Goal: Information Seeking & Learning: Learn about a topic

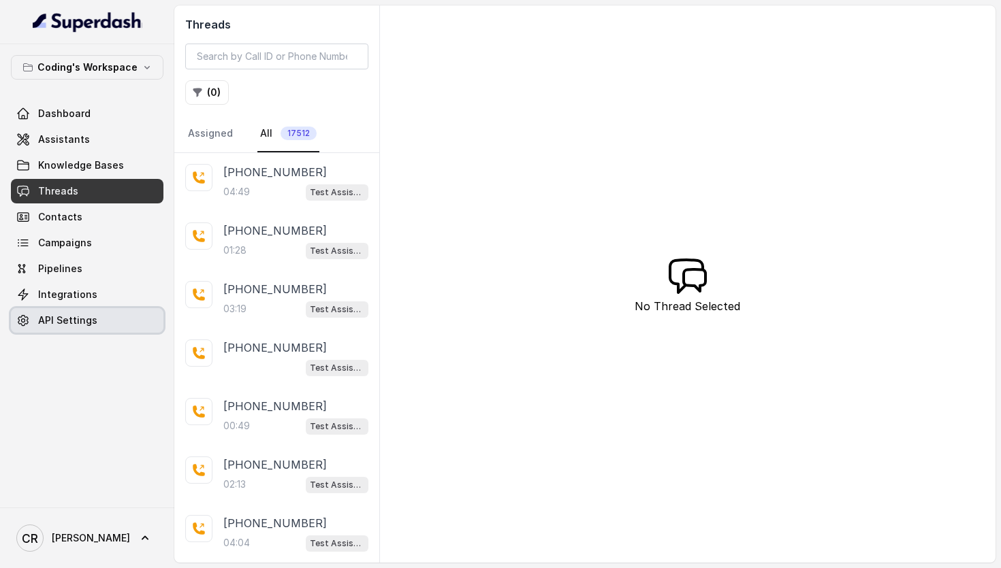
click at [101, 322] on link "API Settings" at bounding box center [87, 320] width 152 height 25
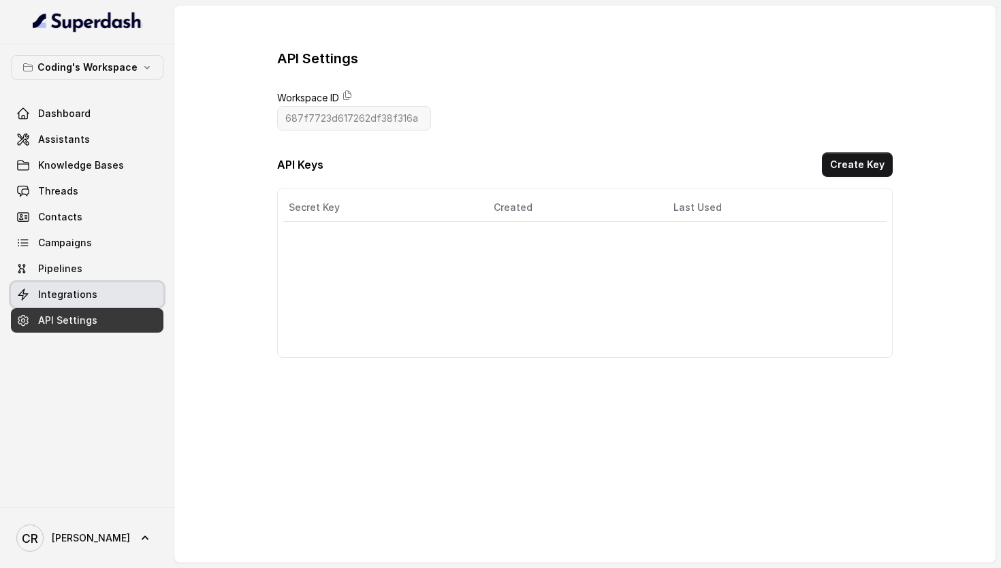
click at [93, 299] on link "Integrations" at bounding box center [87, 294] width 152 height 25
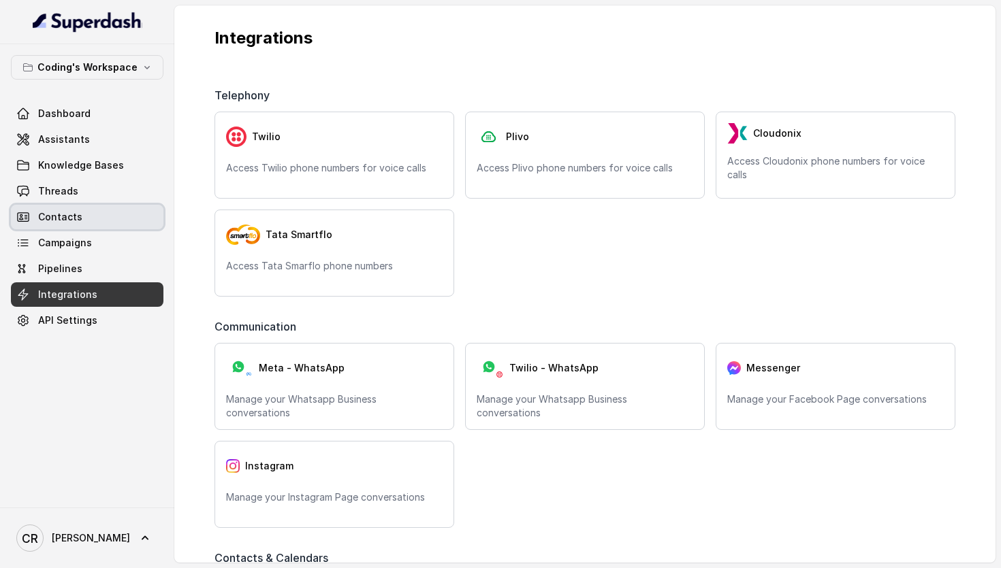
click at [54, 225] on link "Contacts" at bounding box center [87, 217] width 152 height 25
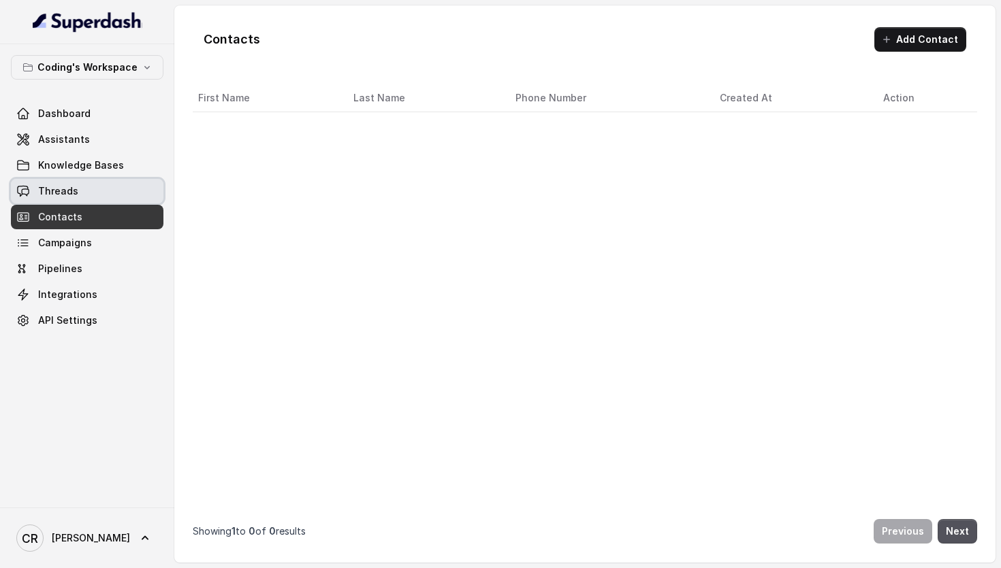
click at [63, 189] on span "Threads" at bounding box center [58, 191] width 40 height 14
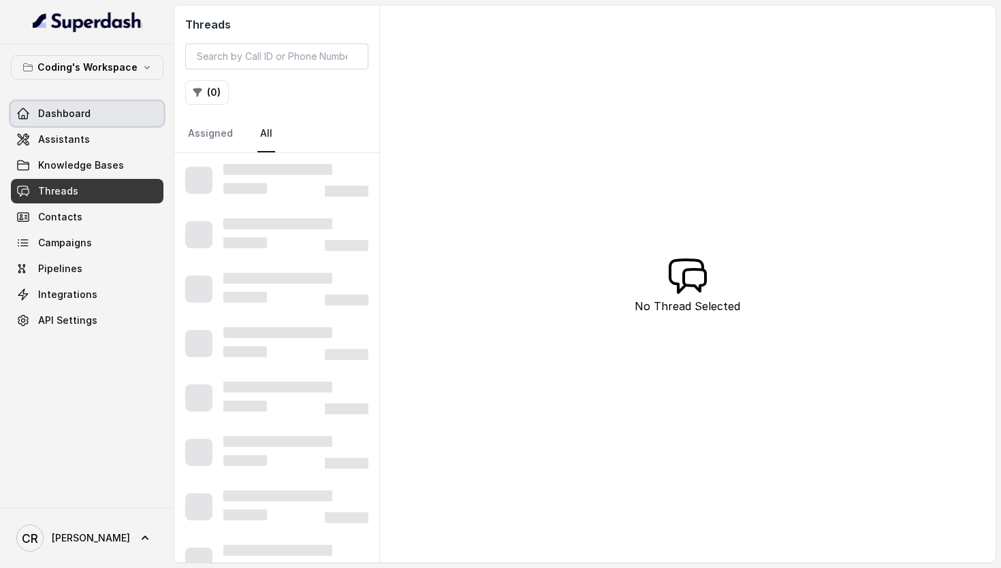
click at [71, 105] on link "Dashboard" at bounding box center [87, 113] width 152 height 25
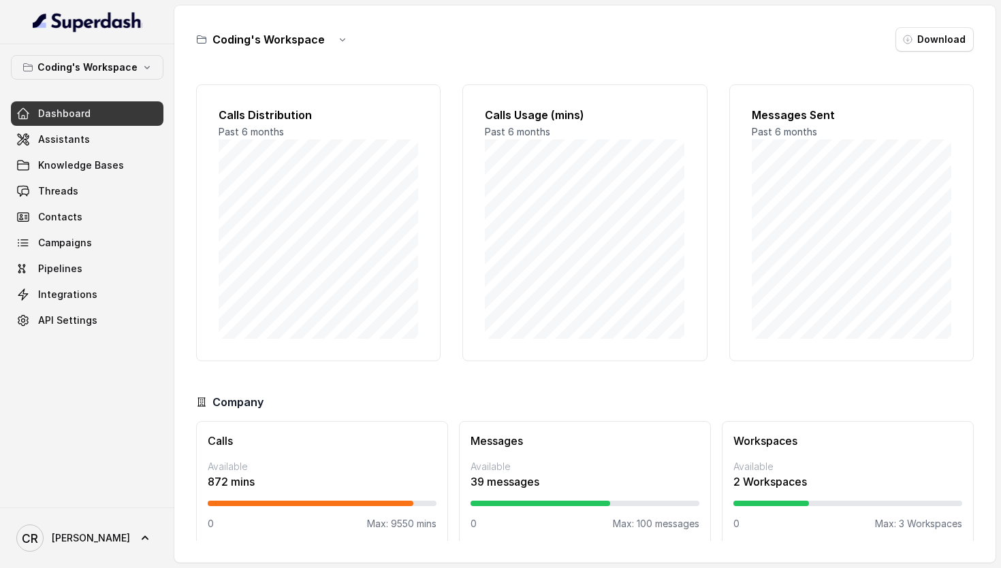
scroll to position [11, 0]
click at [74, 189] on span "Threads" at bounding box center [58, 191] width 40 height 14
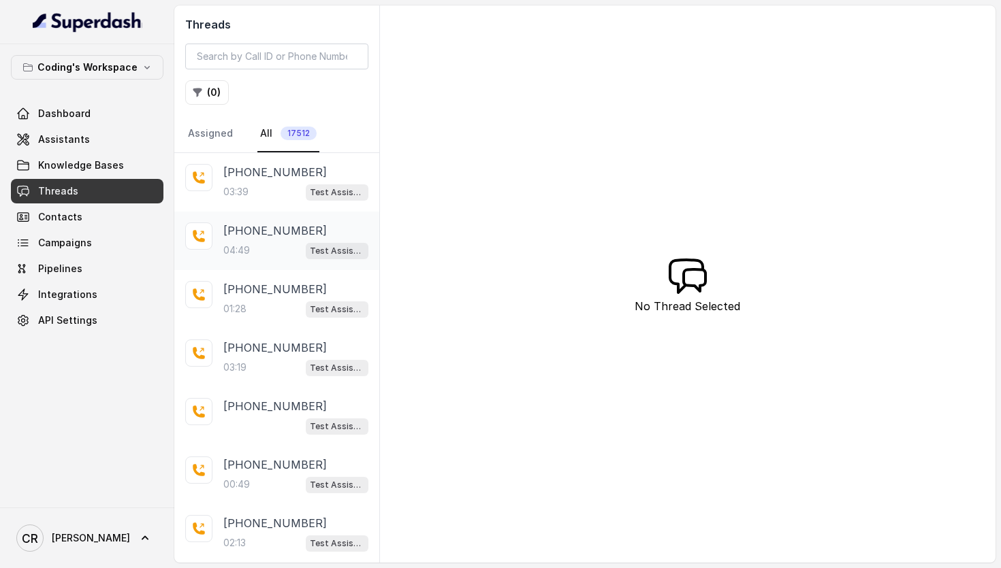
click at [300, 247] on div "04:49 Test Assistant-3" at bounding box center [295, 251] width 145 height 18
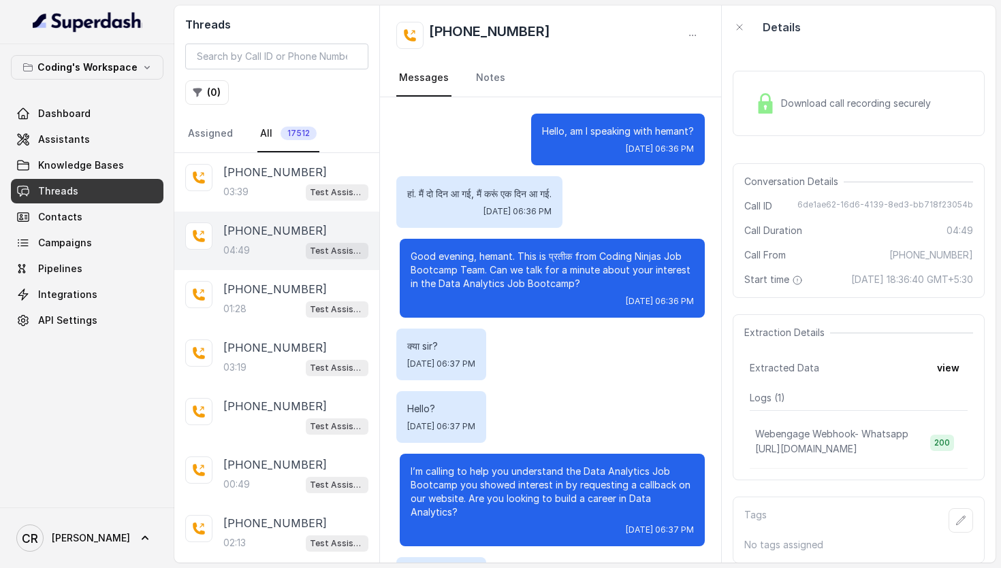
scroll to position [2777, 0]
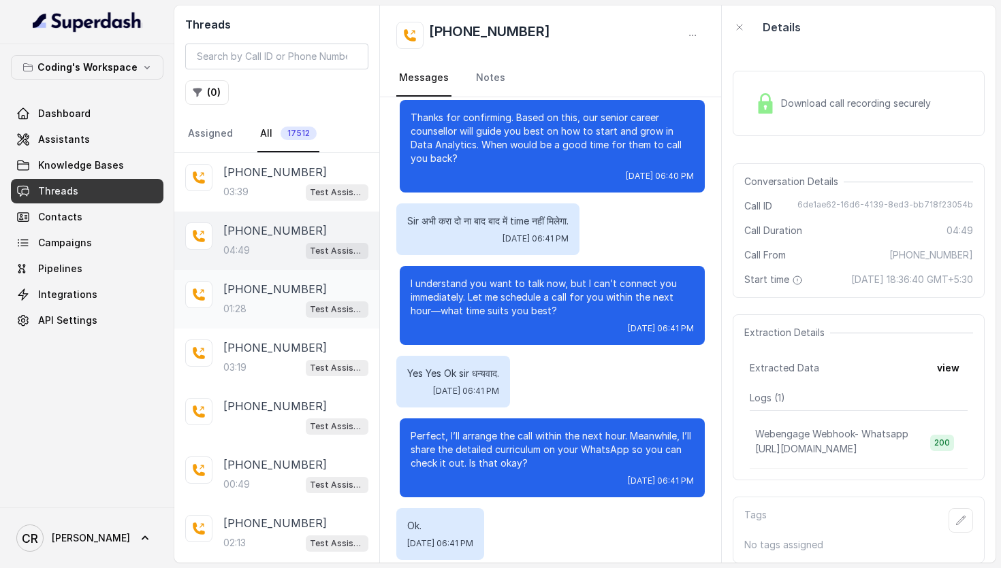
click at [289, 319] on div "[PHONE_NUMBER]:28 Test Assistant-3" at bounding box center [276, 299] width 205 height 59
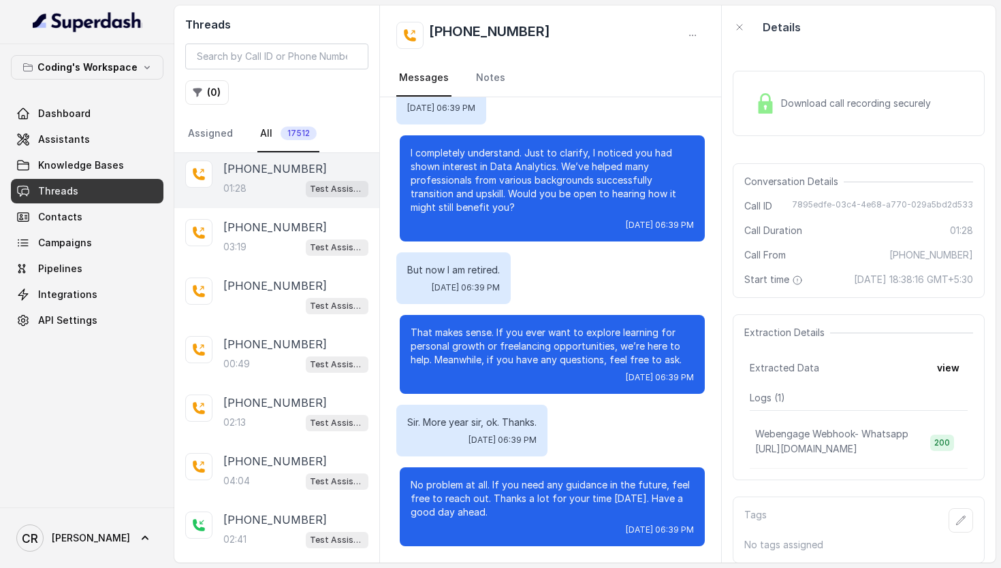
scroll to position [131, 0]
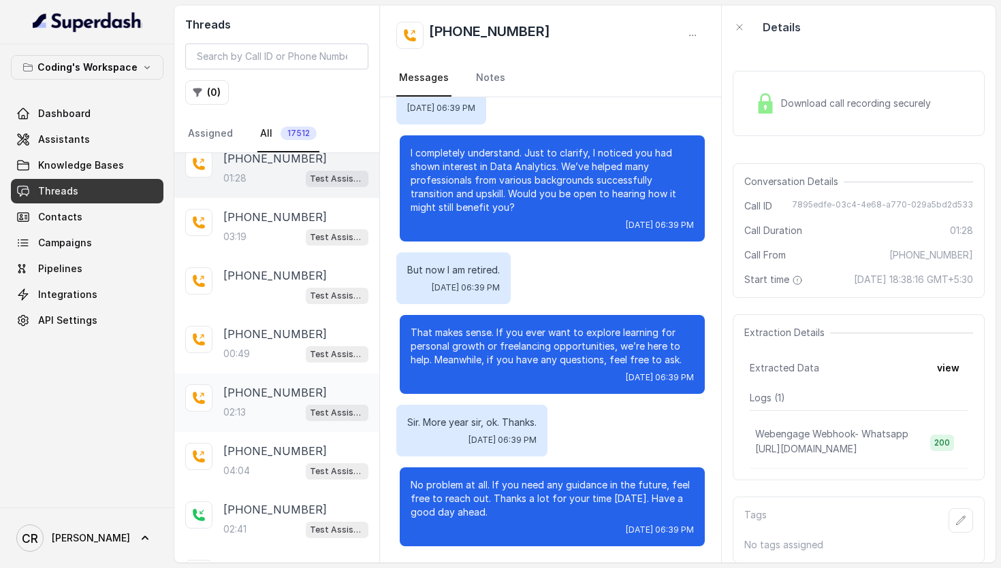
click at [299, 376] on div "[PHONE_NUMBER]:13 Test Assistant-3" at bounding box center [276, 403] width 205 height 59
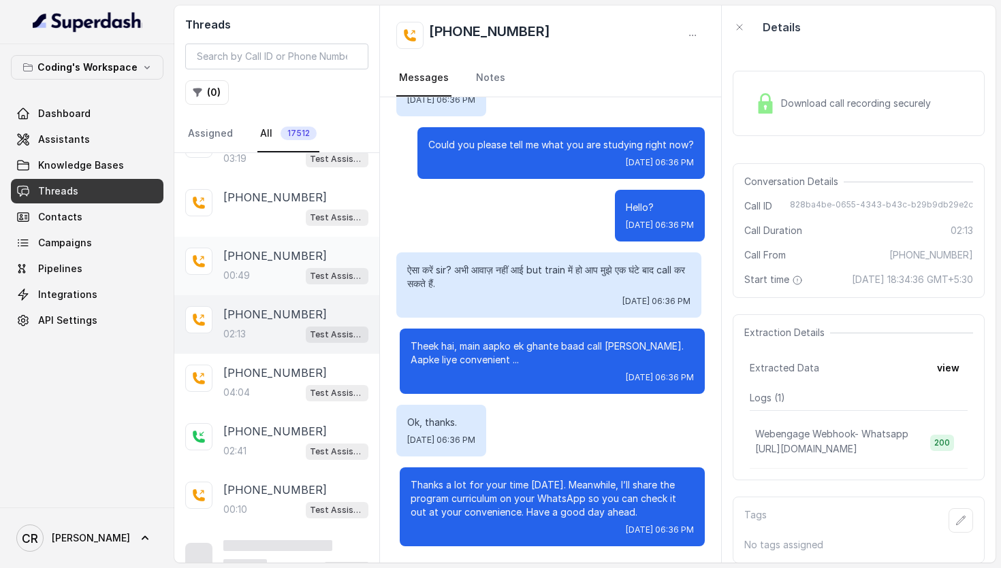
scroll to position [227, 0]
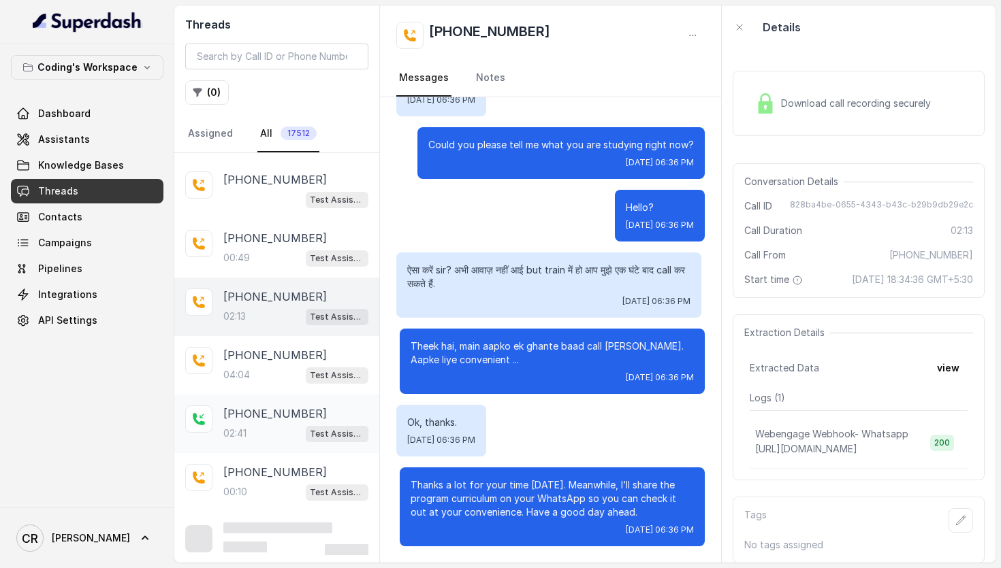
click at [293, 409] on p "[PHONE_NUMBER]" at bounding box center [274, 414] width 103 height 16
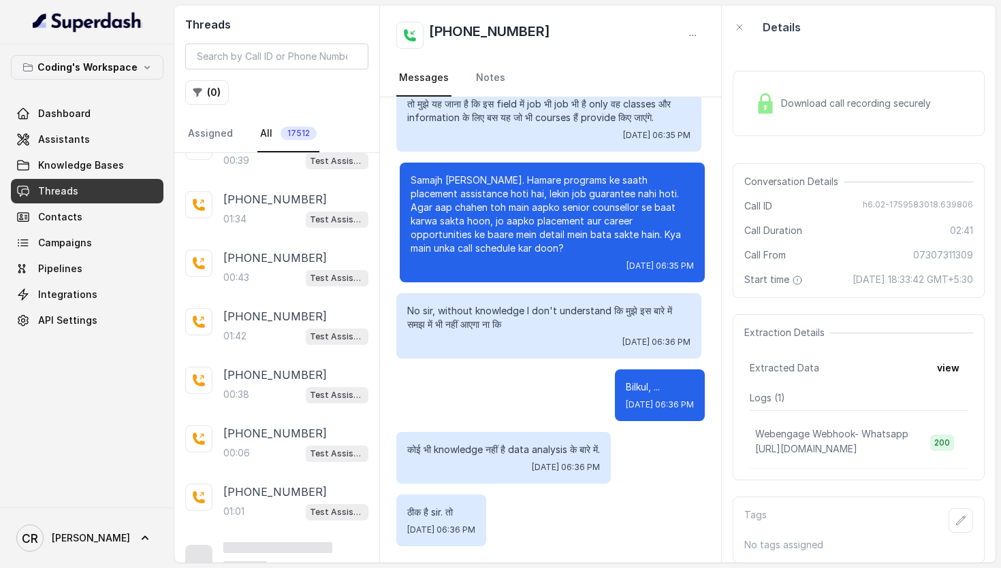
scroll to position [809, 0]
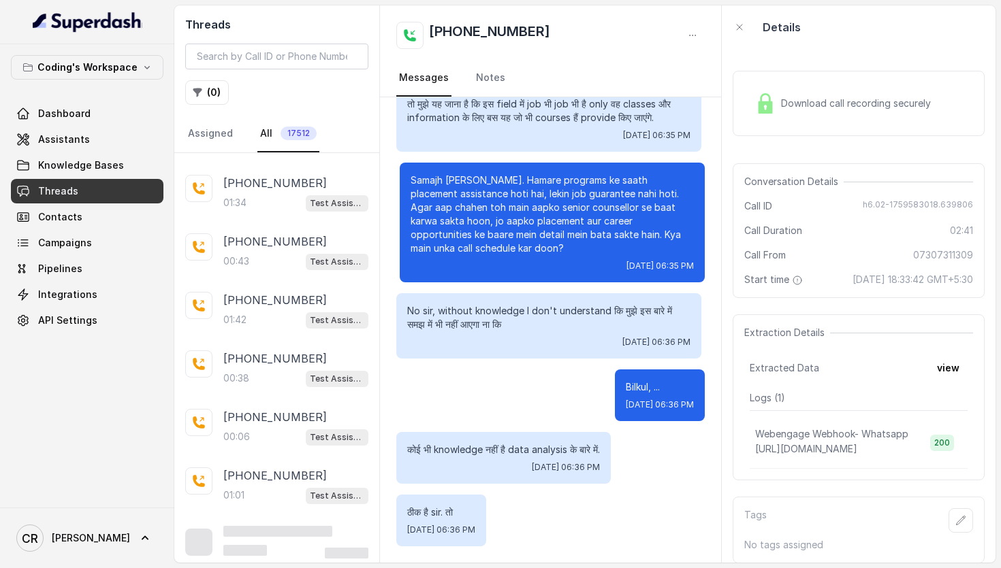
click at [293, 409] on p "[PHONE_NUMBER]" at bounding box center [274, 417] width 103 height 16
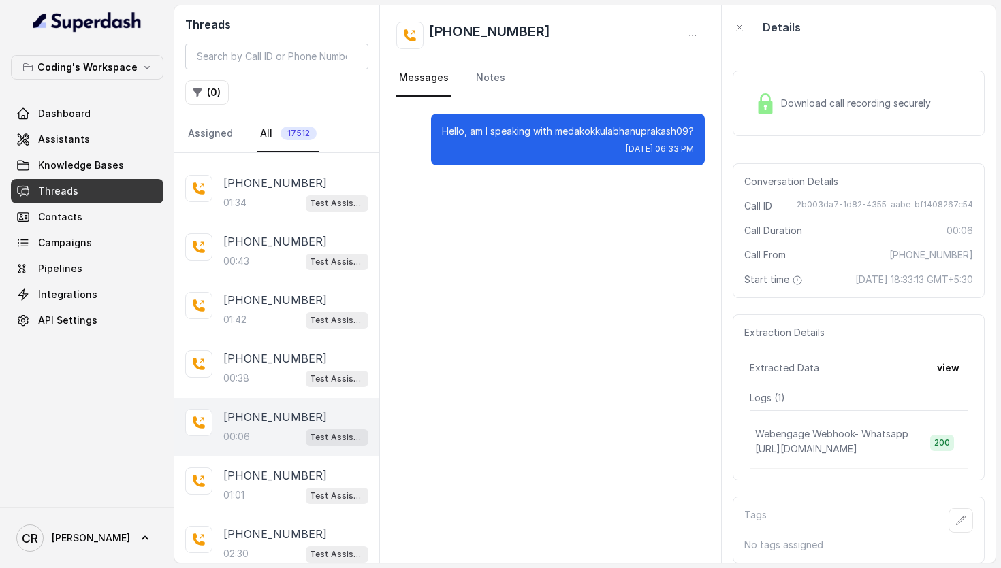
click at [293, 409] on p "[PHONE_NUMBER]" at bounding box center [274, 417] width 103 height 16
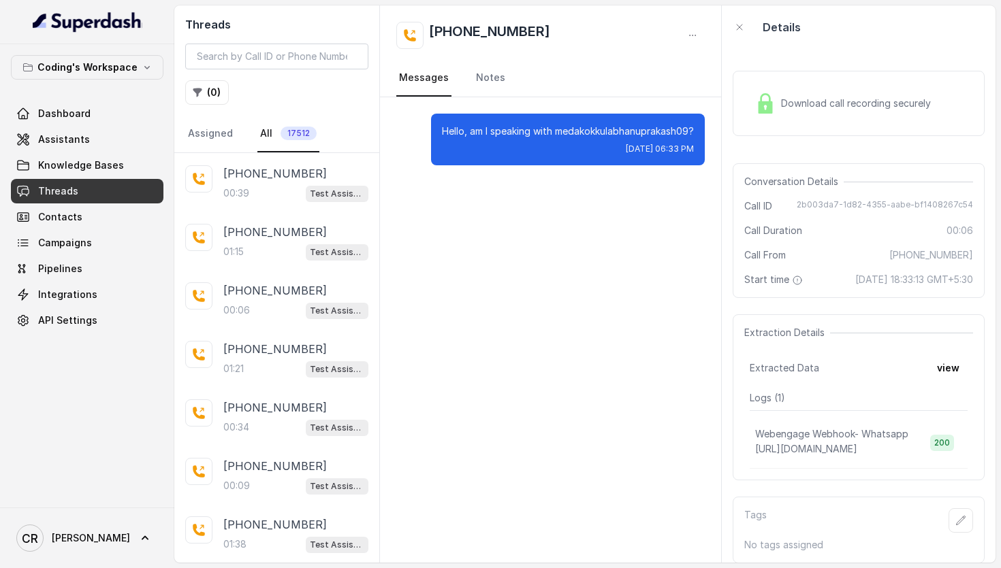
scroll to position [1391, 0]
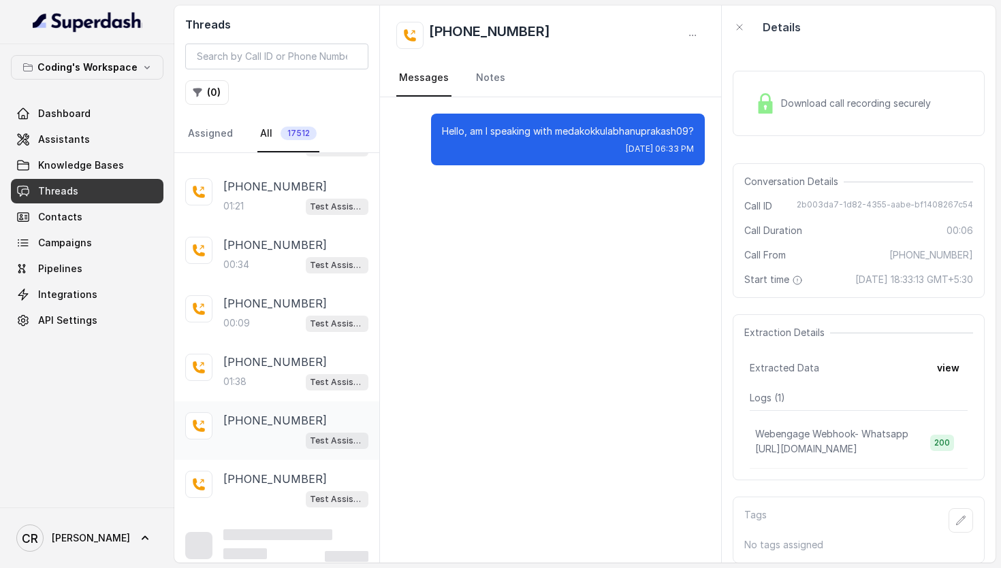
click at [288, 432] on div "Test Assistant- 2" at bounding box center [295, 441] width 145 height 18
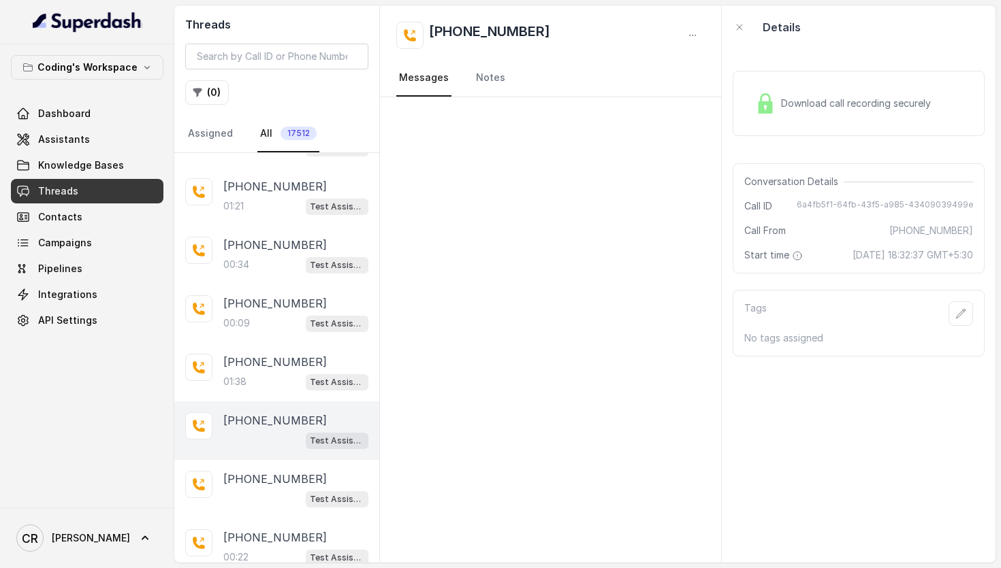
scroll to position [1972, 0]
